Goal: Connect with others: Connect with others

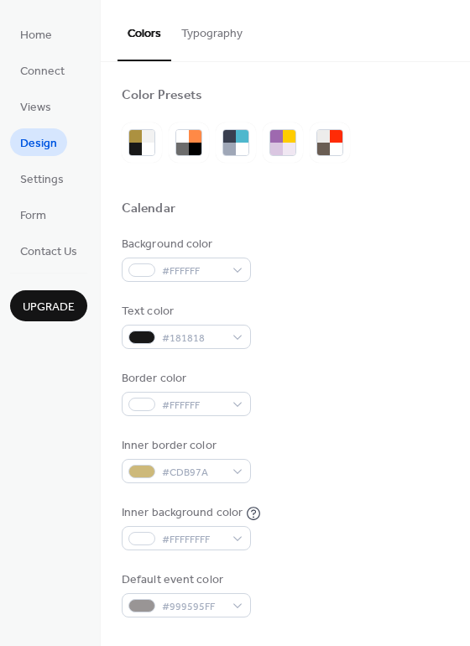
scroll to position [420, 0]
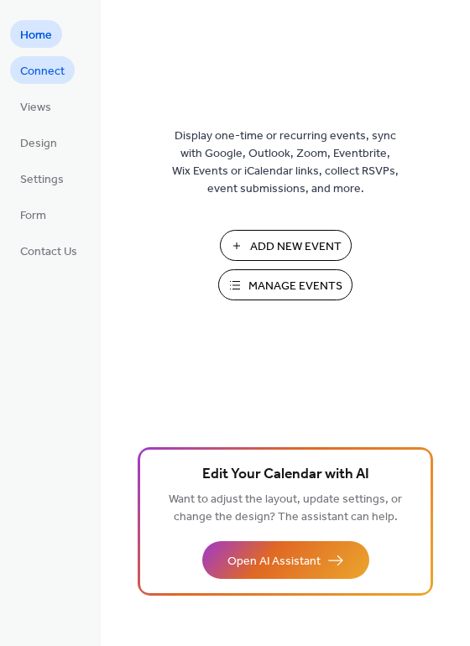
click at [66, 82] on link "Connect" at bounding box center [42, 70] width 65 height 28
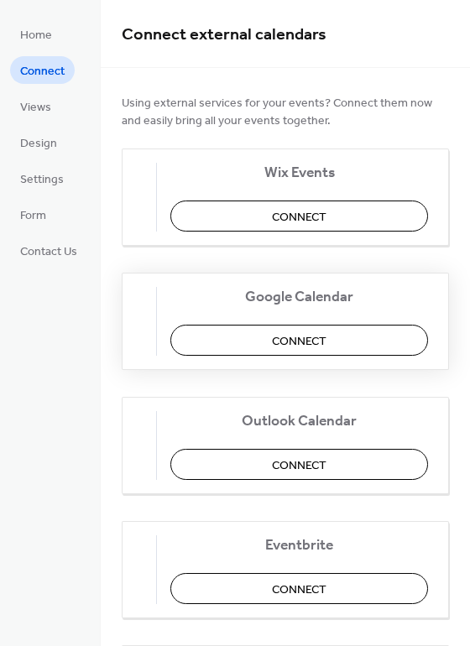
click at [379, 332] on button "Connect" at bounding box center [299, 340] width 258 height 31
